Goal: Communication & Community: Answer question/provide support

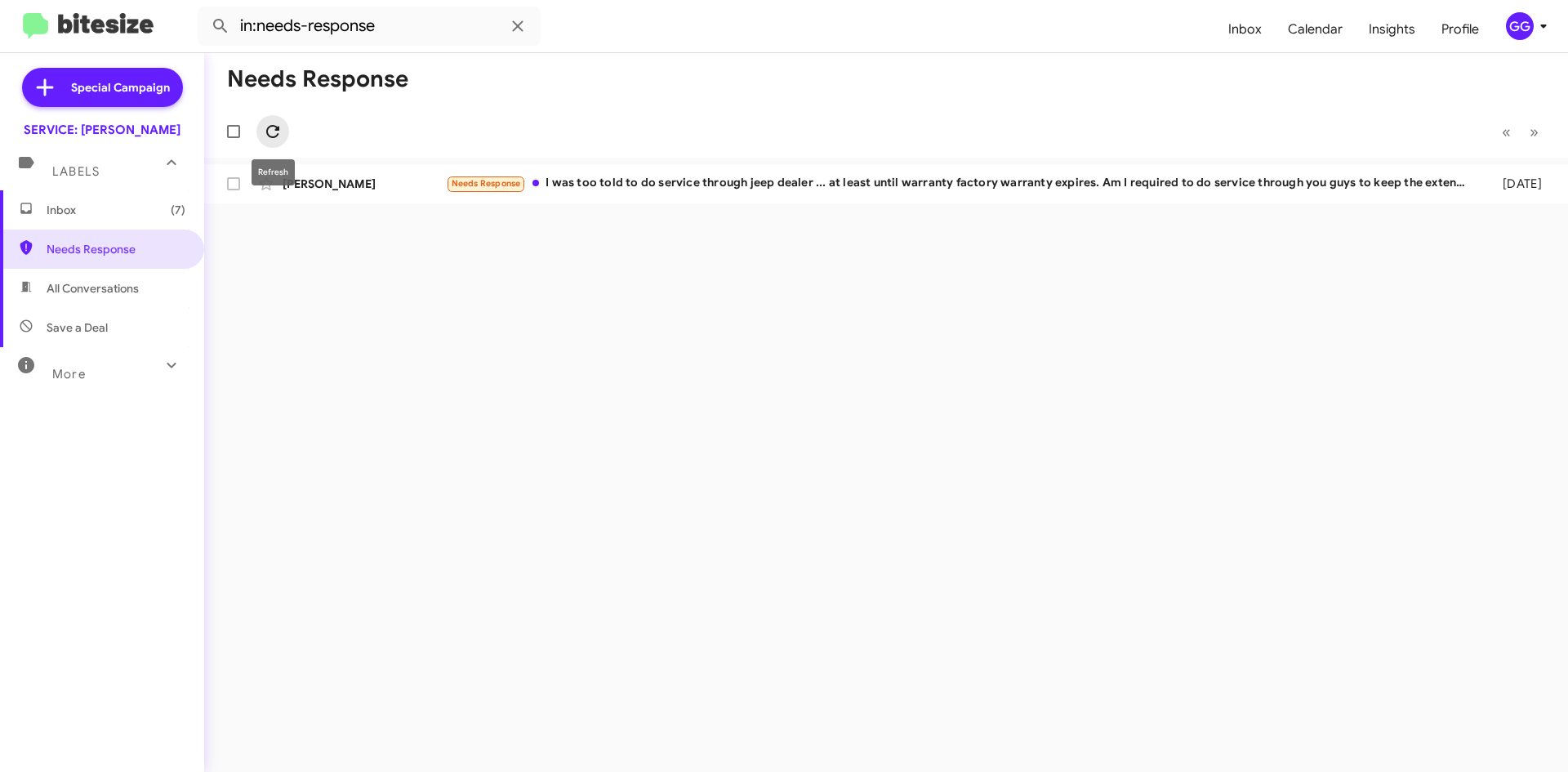
click at [267, 131] on icon at bounding box center [272, 131] width 20 height 20
click at [268, 127] on icon at bounding box center [273, 131] width 13 height 13
click at [283, 126] on span at bounding box center [272, 131] width 33 height 20
click at [273, 132] on icon at bounding box center [272, 131] width 20 height 20
click at [273, 126] on icon at bounding box center [273, 131] width 13 height 13
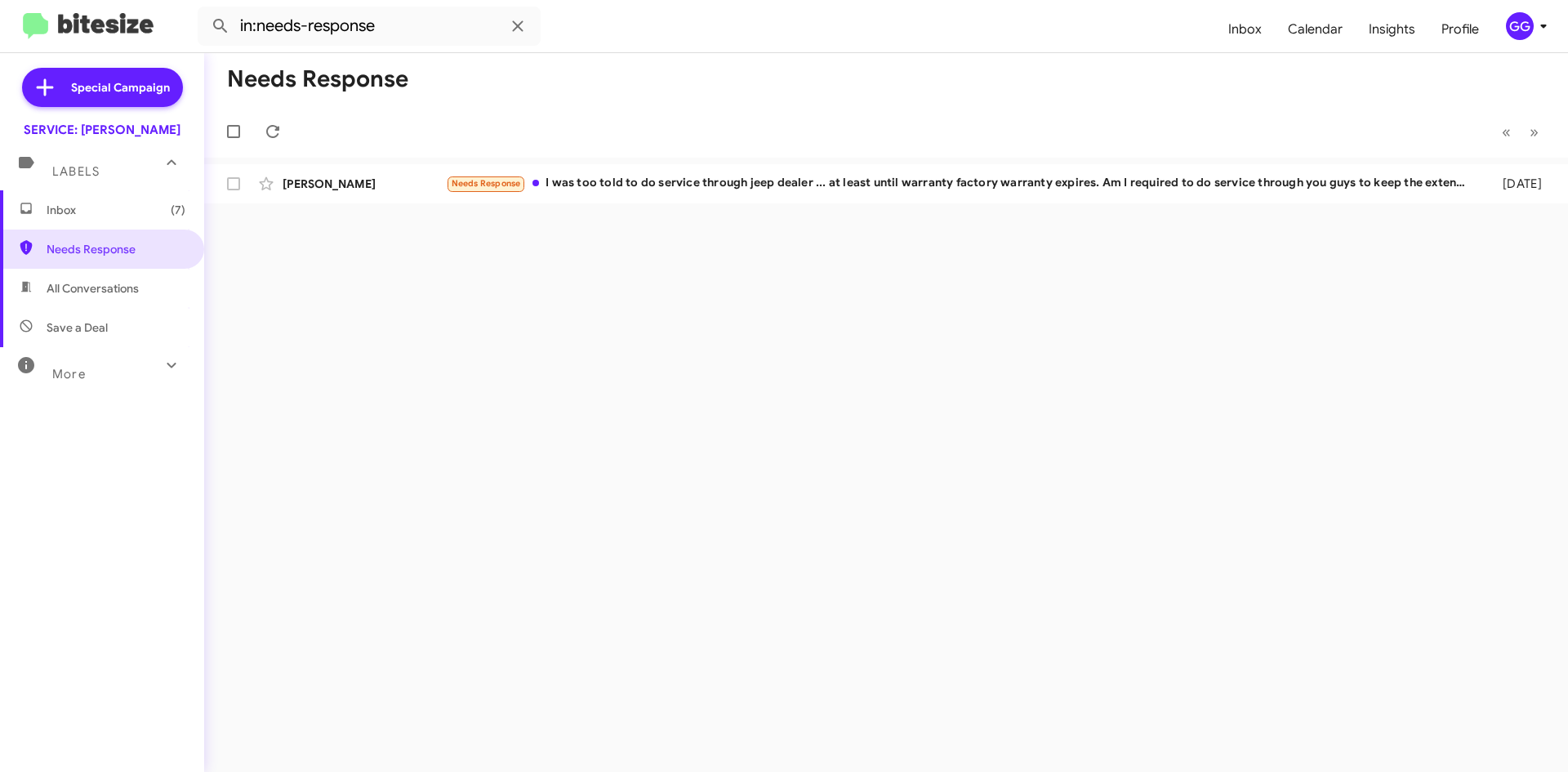
click at [253, 550] on div "Needs Response « Previous » Next [PERSON_NAME] Needs Response I was too told to…" at bounding box center [886, 412] width 1364 height 718
click at [280, 129] on icon at bounding box center [272, 131] width 20 height 20
